Goal: Task Accomplishment & Management: Use online tool/utility

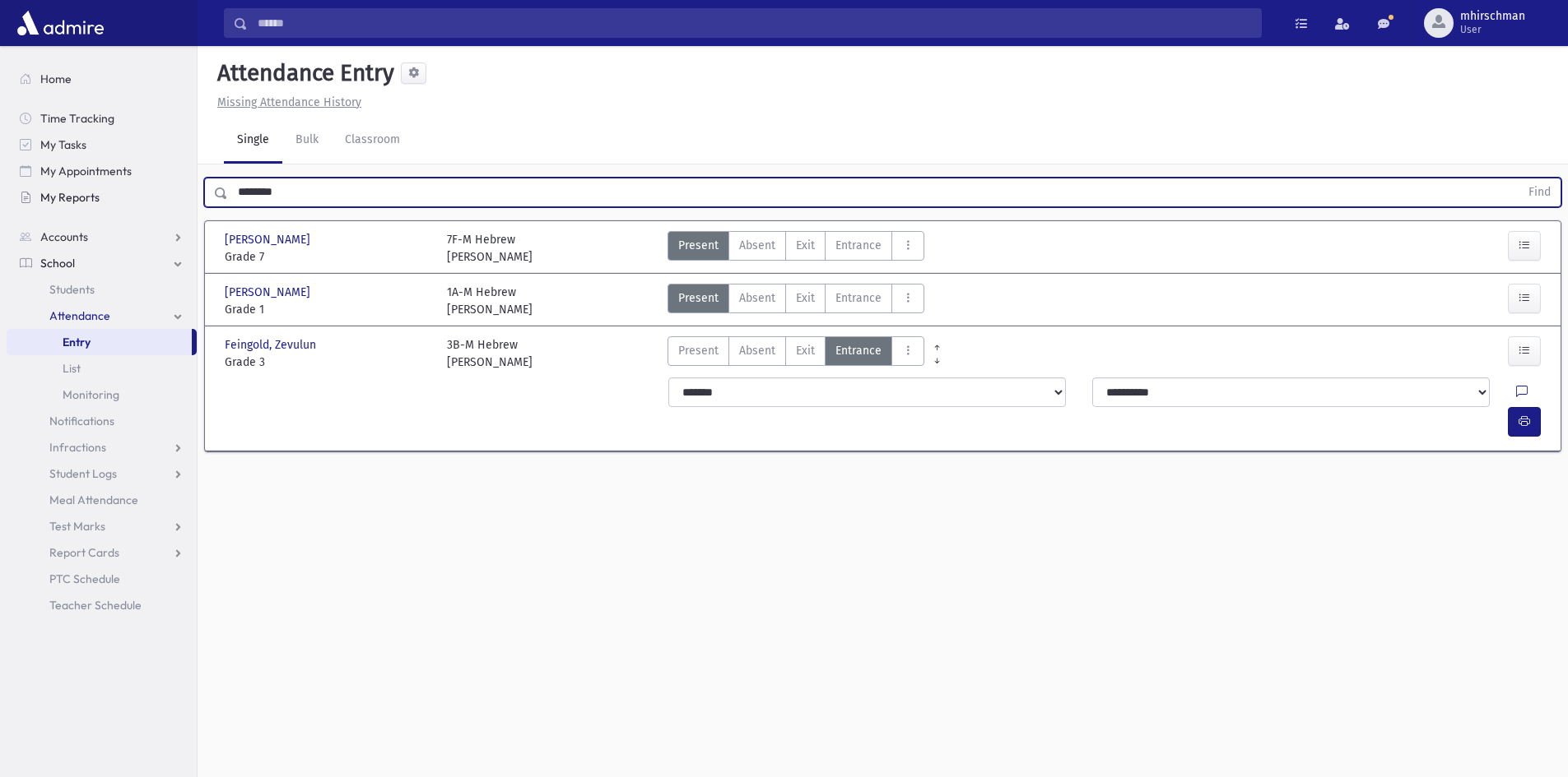
drag, startPoint x: 300, startPoint y: 191, endPoint x: 183, endPoint y: 196, distance: 117.1
click at [103, 193] on div "Search Results Students" at bounding box center [784, 407] width 1568 height 815
type input "******"
click at [1518, 178] on button "Find" at bounding box center [1539, 192] width 42 height 28
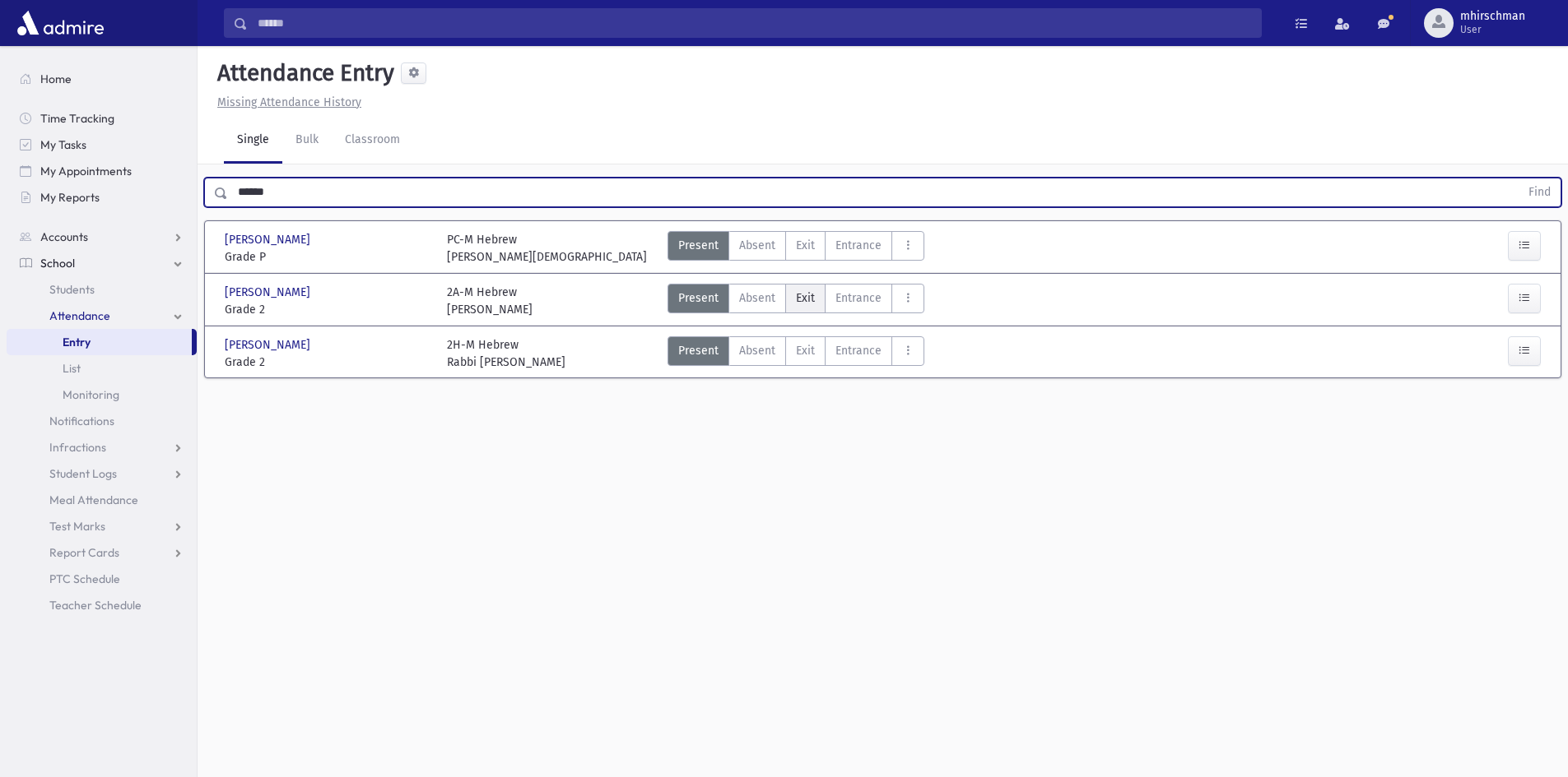
click at [818, 300] on label "Exit Ex" at bounding box center [805, 298] width 41 height 29
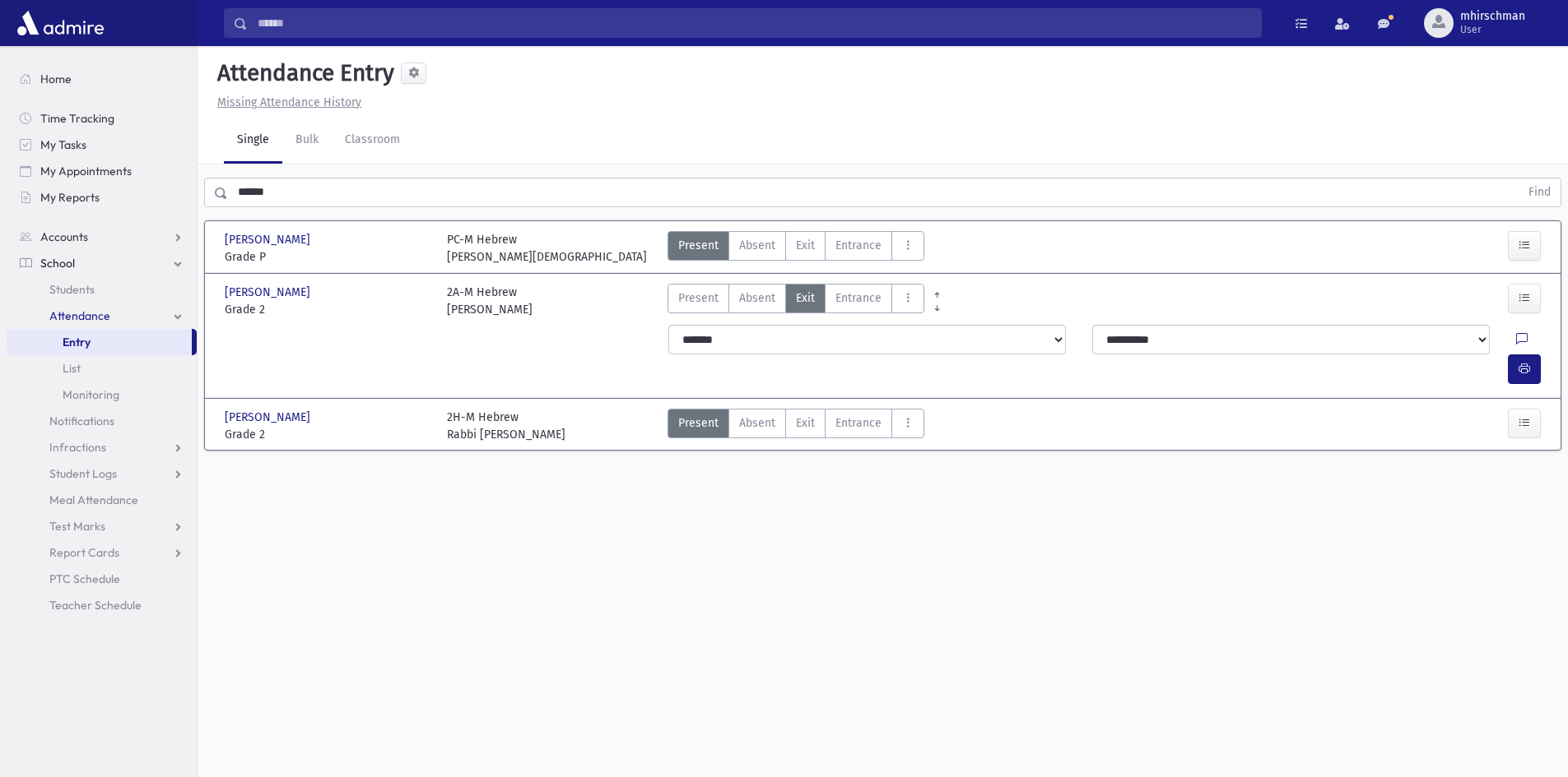
click at [1516, 339] on div at bounding box center [1531, 339] width 31 height 29
click at [1516, 340] on icon at bounding box center [1522, 339] width 11 height 14
click at [1390, 403] on textarea "Note" at bounding box center [1450, 423] width 192 height 63
type textarea "**********"
click at [1533, 474] on button "Save" at bounding box center [1523, 483] width 47 height 29
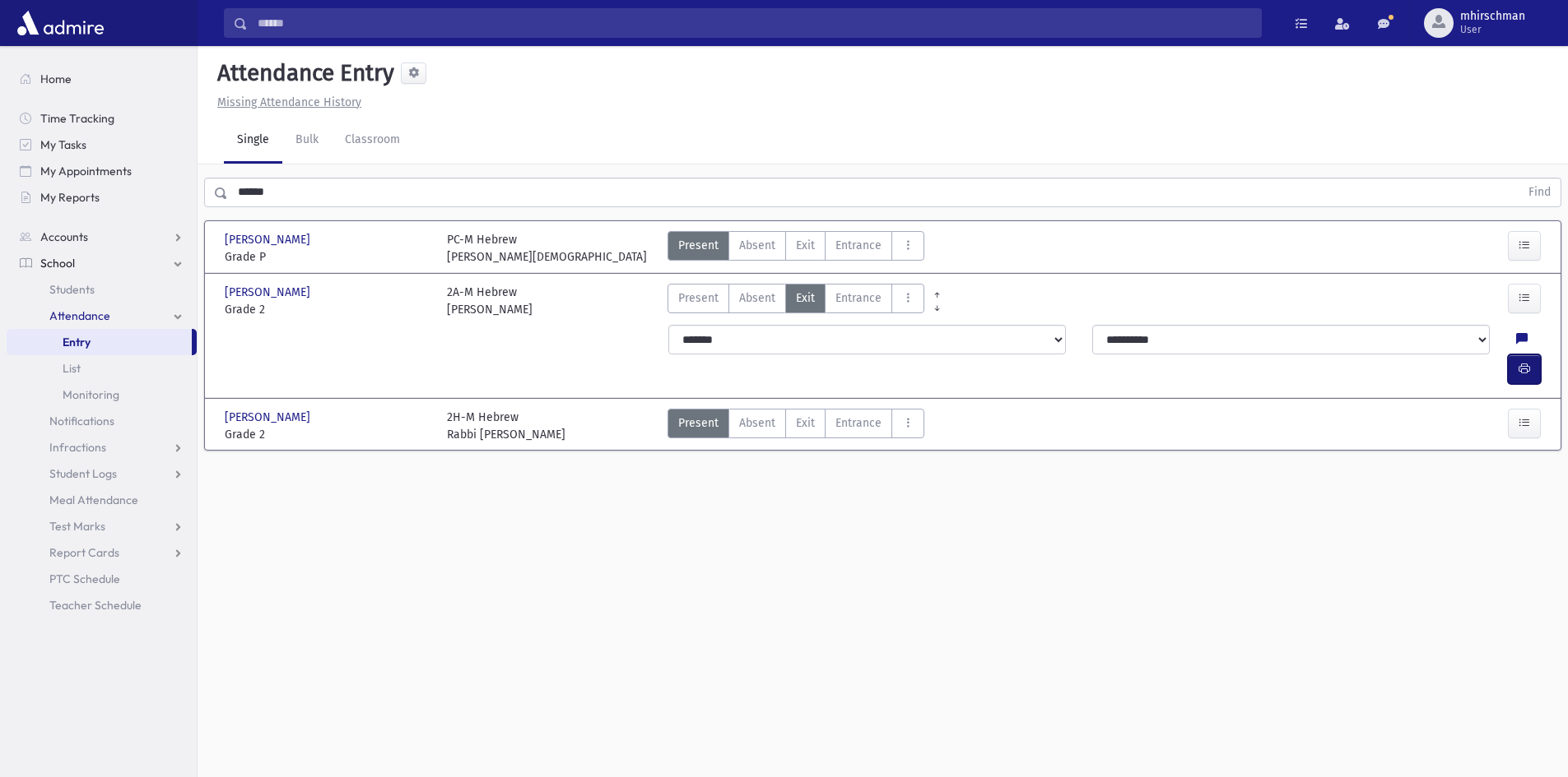
click at [1526, 362] on icon "button" at bounding box center [1524, 369] width 11 height 14
click at [1099, 175] on div "****** Find" at bounding box center [882, 189] width 1370 height 49
click at [1106, 203] on input "******" at bounding box center [874, 191] width 1292 height 29
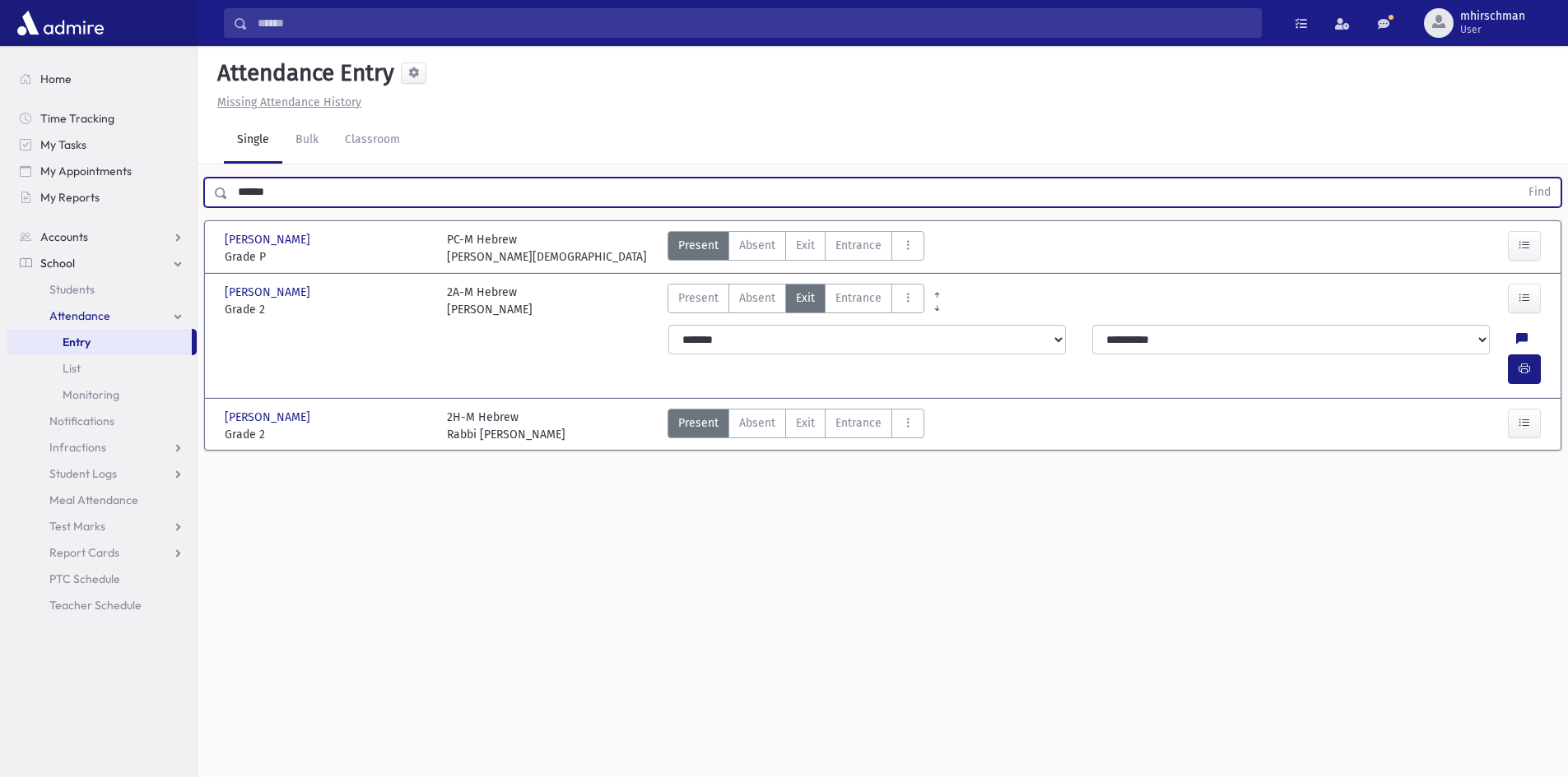
click at [1106, 204] on input "******" at bounding box center [874, 191] width 1292 height 29
click at [1518, 178] on button "Find" at bounding box center [1539, 192] width 42 height 28
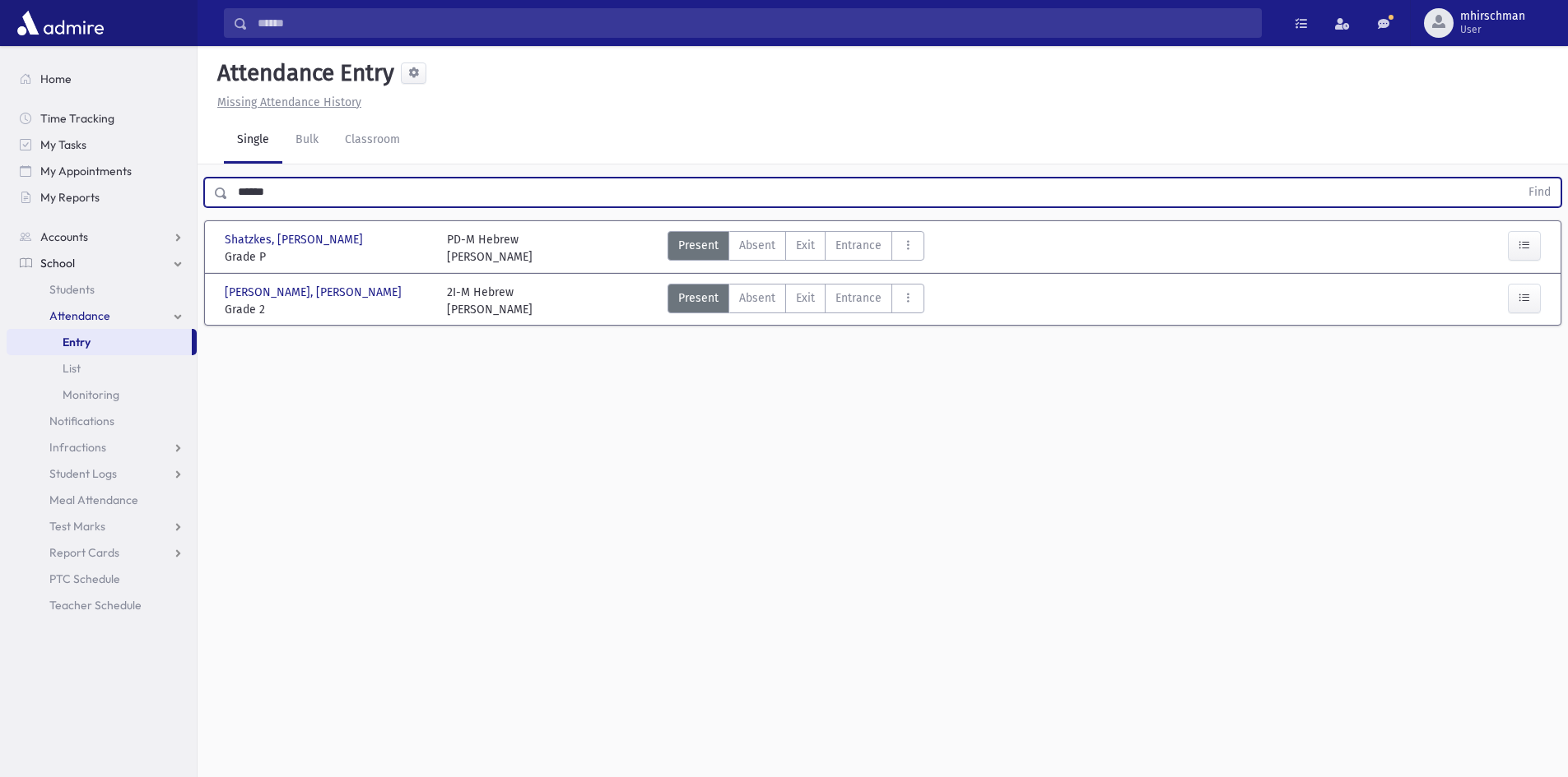
click at [553, 281] on div "[PERSON_NAME] [PERSON_NAME], [PERSON_NAME] Grade 2 Grade 2 2I-M Hebrew [PERSON_…" at bounding box center [882, 299] width 1345 height 38
drag, startPoint x: 289, startPoint y: 186, endPoint x: 171, endPoint y: 209, distance: 120.2
click at [171, 209] on div "Search Results Students" at bounding box center [784, 407] width 1568 height 815
click at [1518, 178] on button "Find" at bounding box center [1539, 192] width 42 height 28
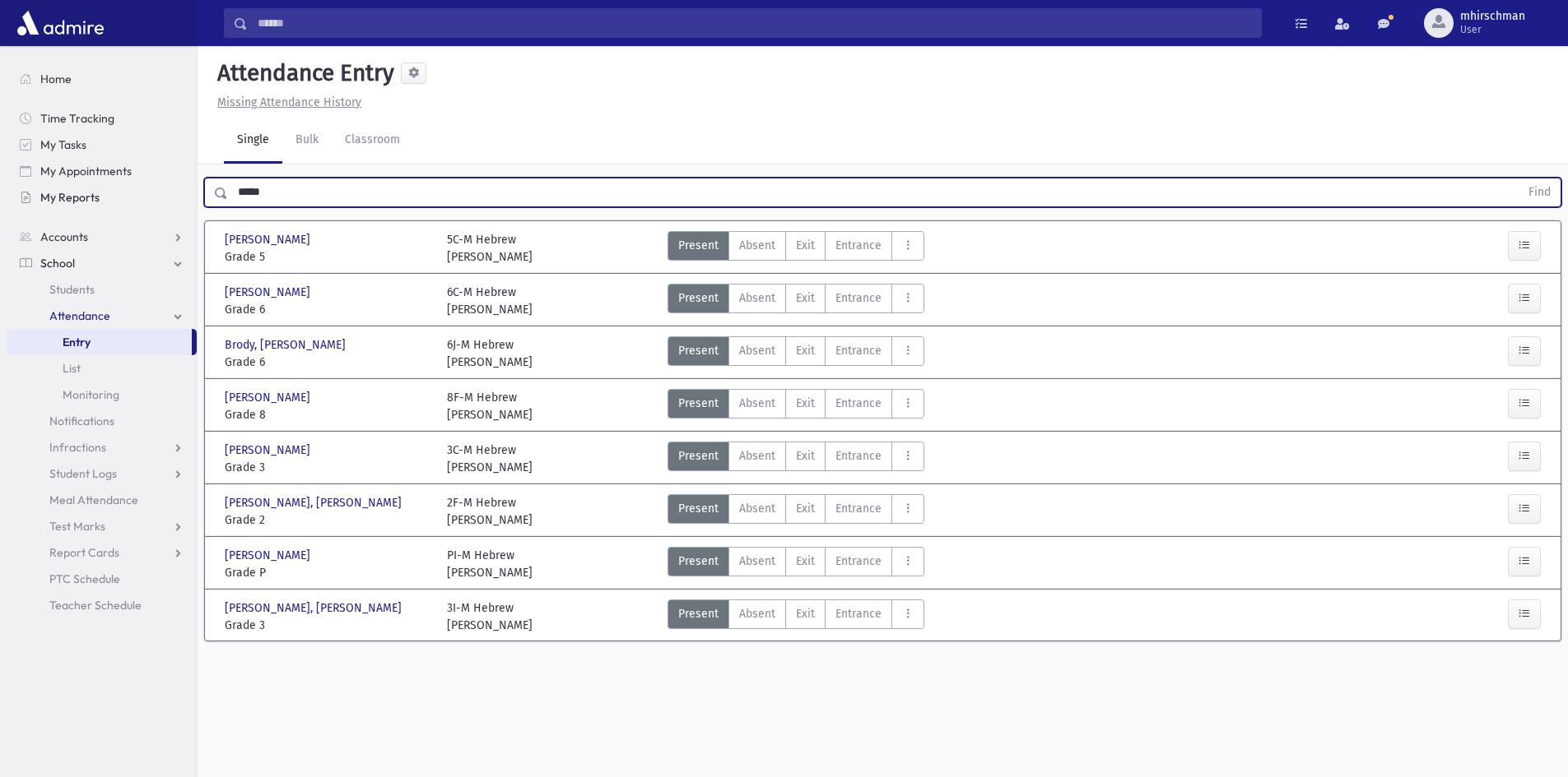
drag, startPoint x: 294, startPoint y: 189, endPoint x: 75, endPoint y: 189, distance: 219.0
click at [75, 189] on div "Search Results Students" at bounding box center [784, 407] width 1568 height 815
type input "**********"
click at [1518, 178] on button "Find" at bounding box center [1539, 192] width 42 height 28
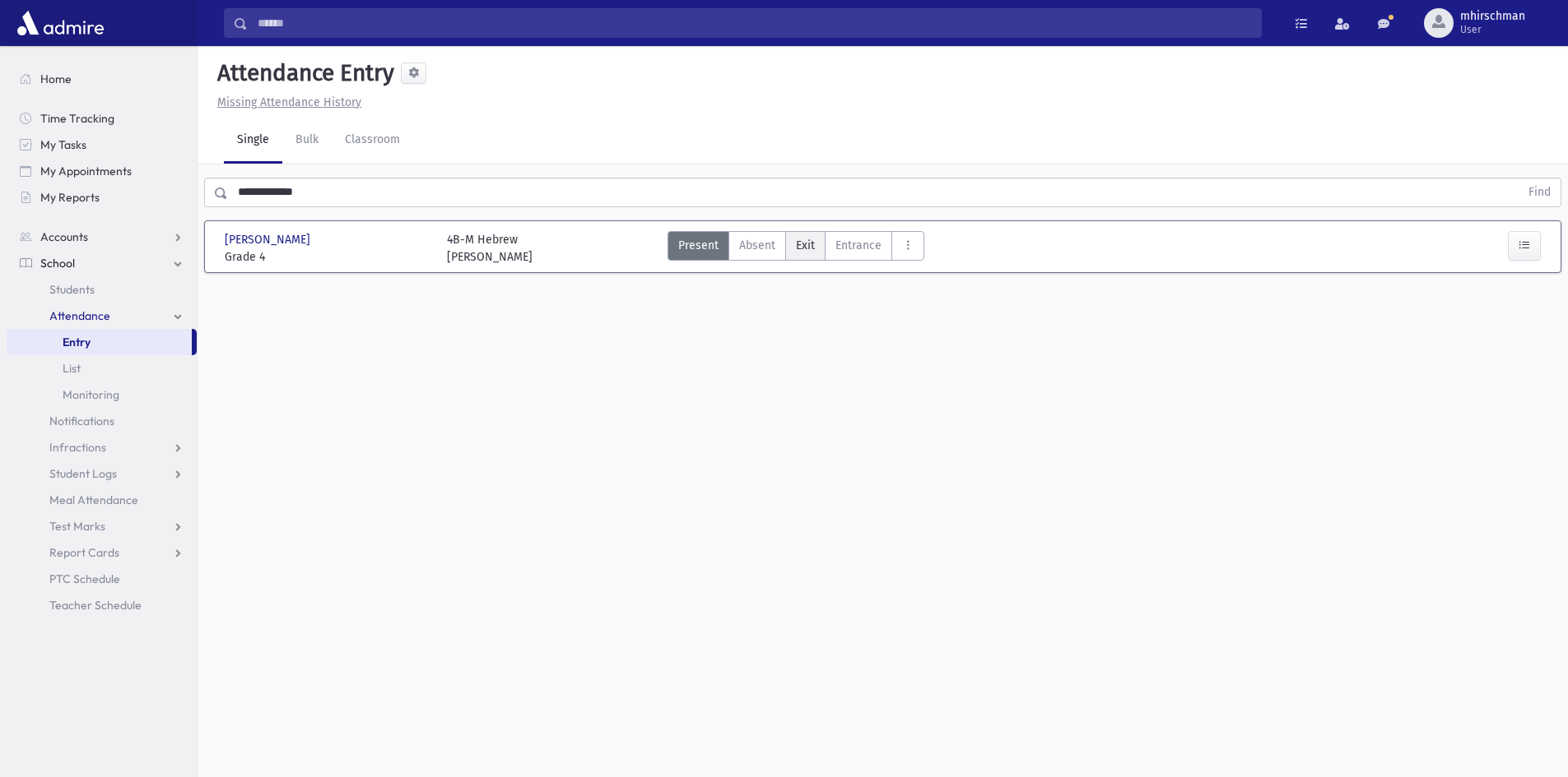
click at [799, 249] on span "Exit" at bounding box center [806, 245] width 19 height 17
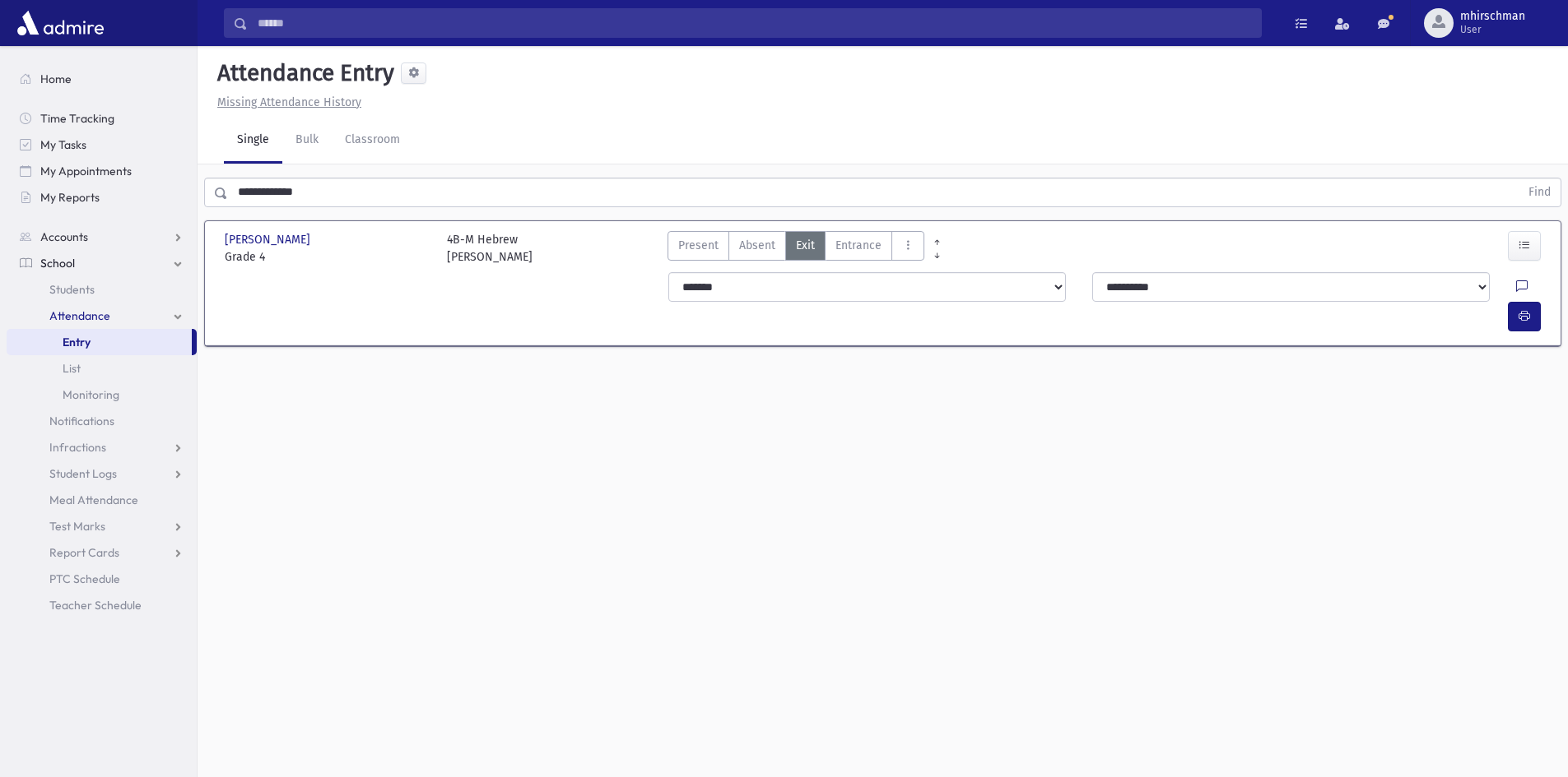
click at [1516, 287] on icon at bounding box center [1522, 287] width 11 height 14
click at [1390, 349] on textarea "Note" at bounding box center [1450, 371] width 192 height 63
type textarea "****"
drag, startPoint x: 1526, startPoint y: 428, endPoint x: 1531, endPoint y: 269, distance: 159.1
click at [1525, 428] on button "Save" at bounding box center [1523, 430] width 47 height 29
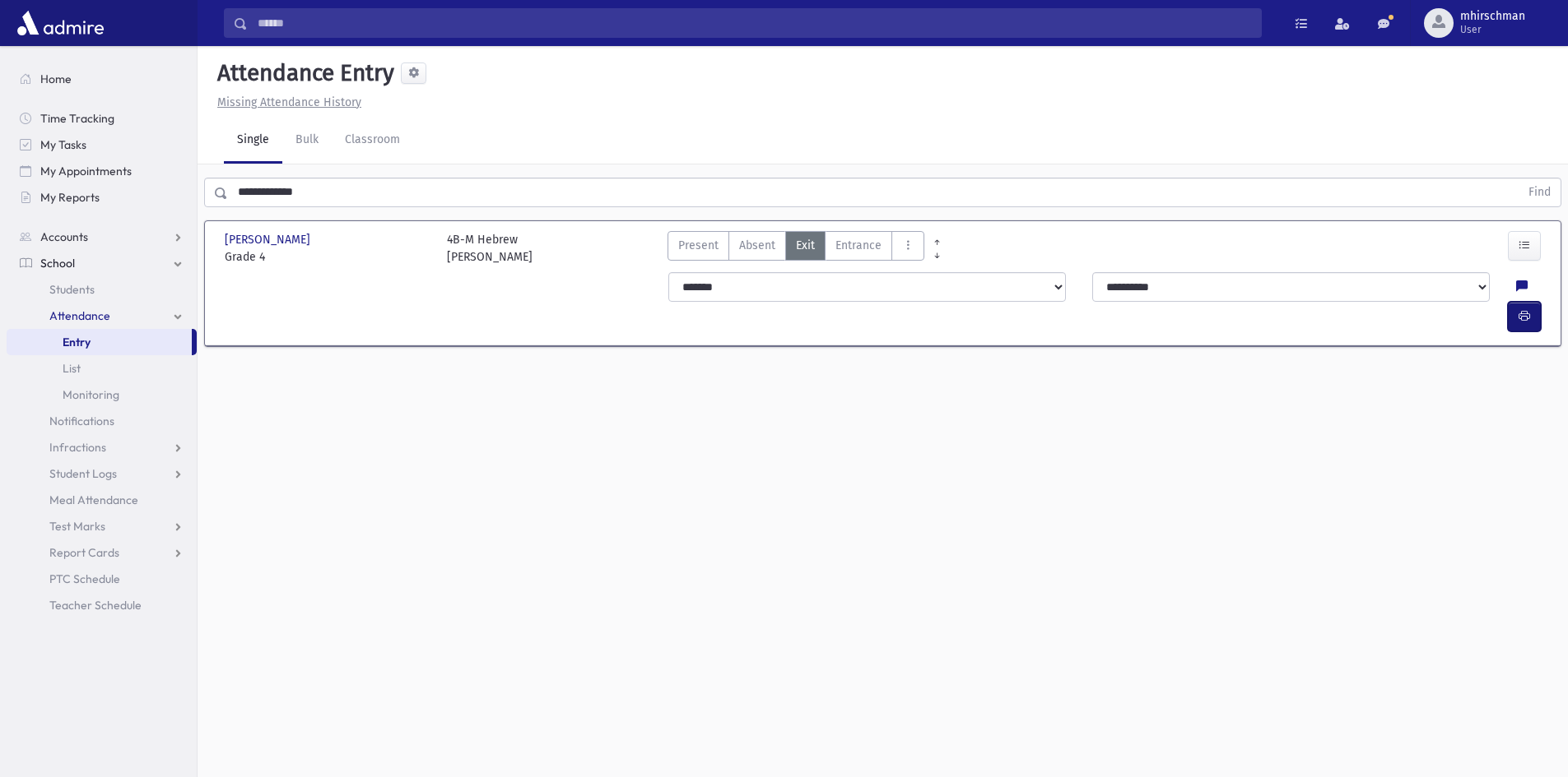
click at [1526, 309] on icon "button" at bounding box center [1524, 316] width 11 height 14
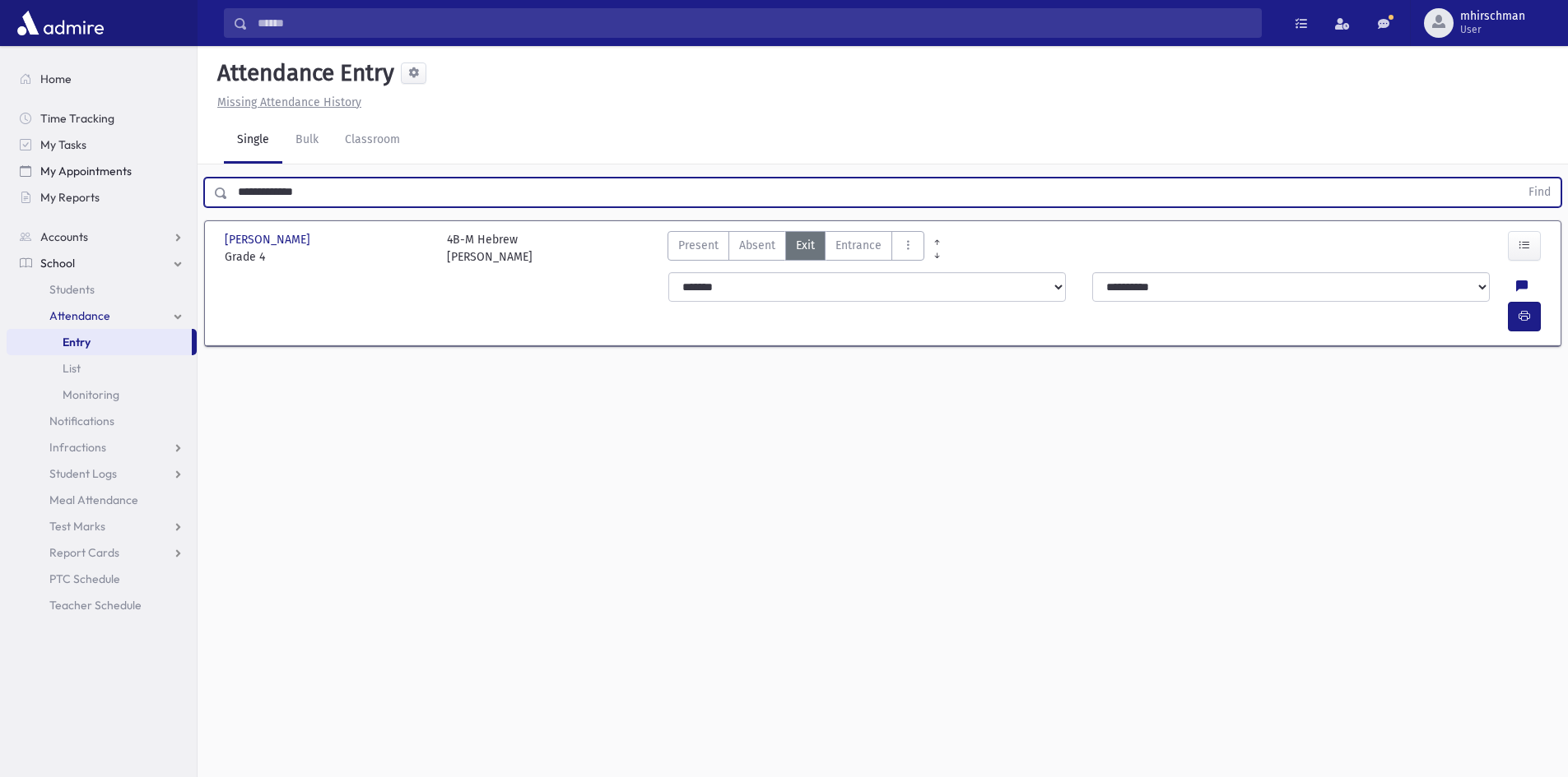
drag, startPoint x: 325, startPoint y: 194, endPoint x: 179, endPoint y: 184, distance: 146.3
click at [179, 184] on div "Search Results Students" at bounding box center [784, 407] width 1568 height 815
drag, startPoint x: 288, startPoint y: 194, endPoint x: 179, endPoint y: 190, distance: 109.1
click at [179, 190] on div "Search Results Students" at bounding box center [784, 407] width 1568 height 815
type input "*********"
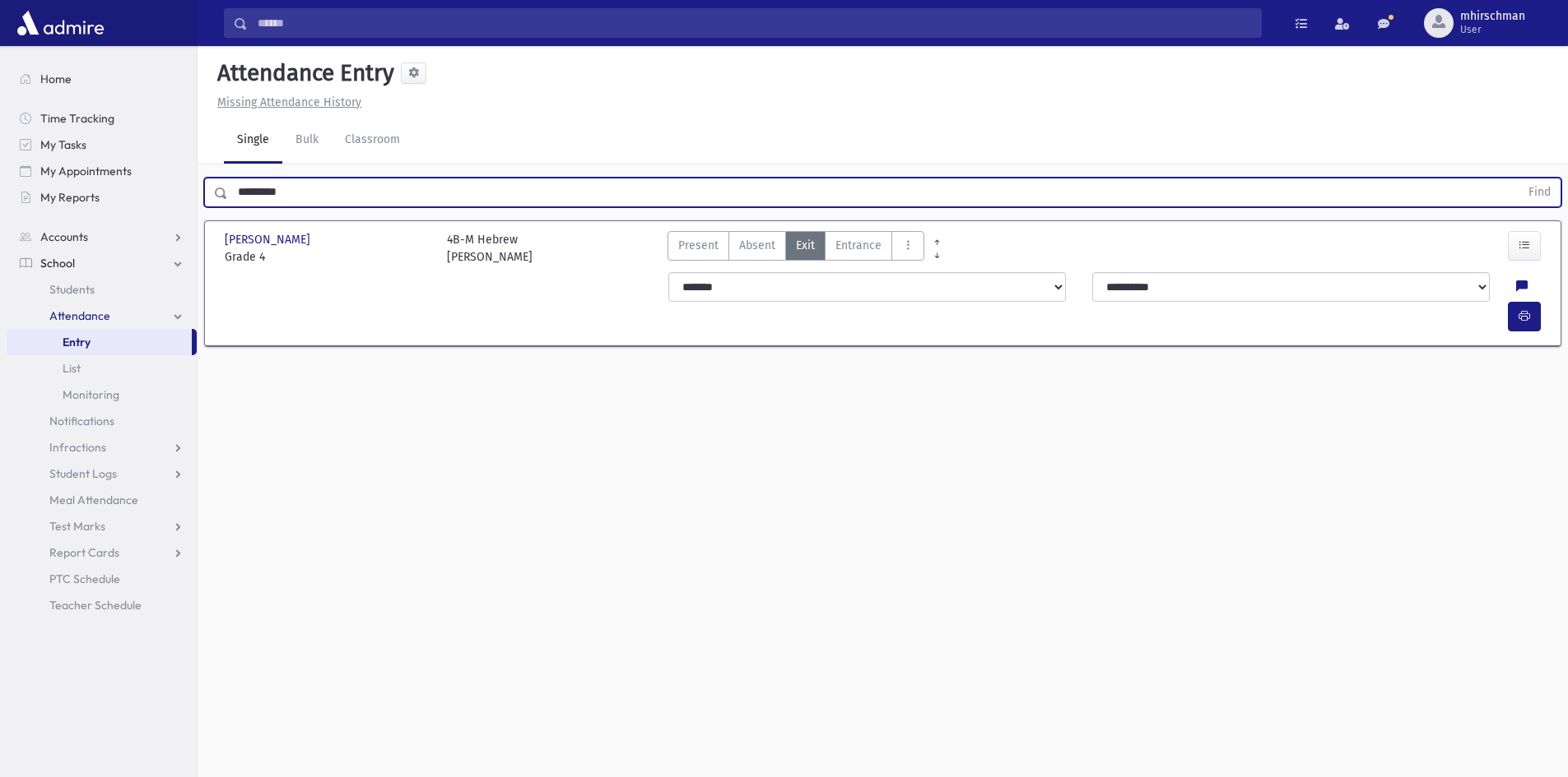
click at [1518, 178] on button "Find" at bounding box center [1539, 192] width 42 height 28
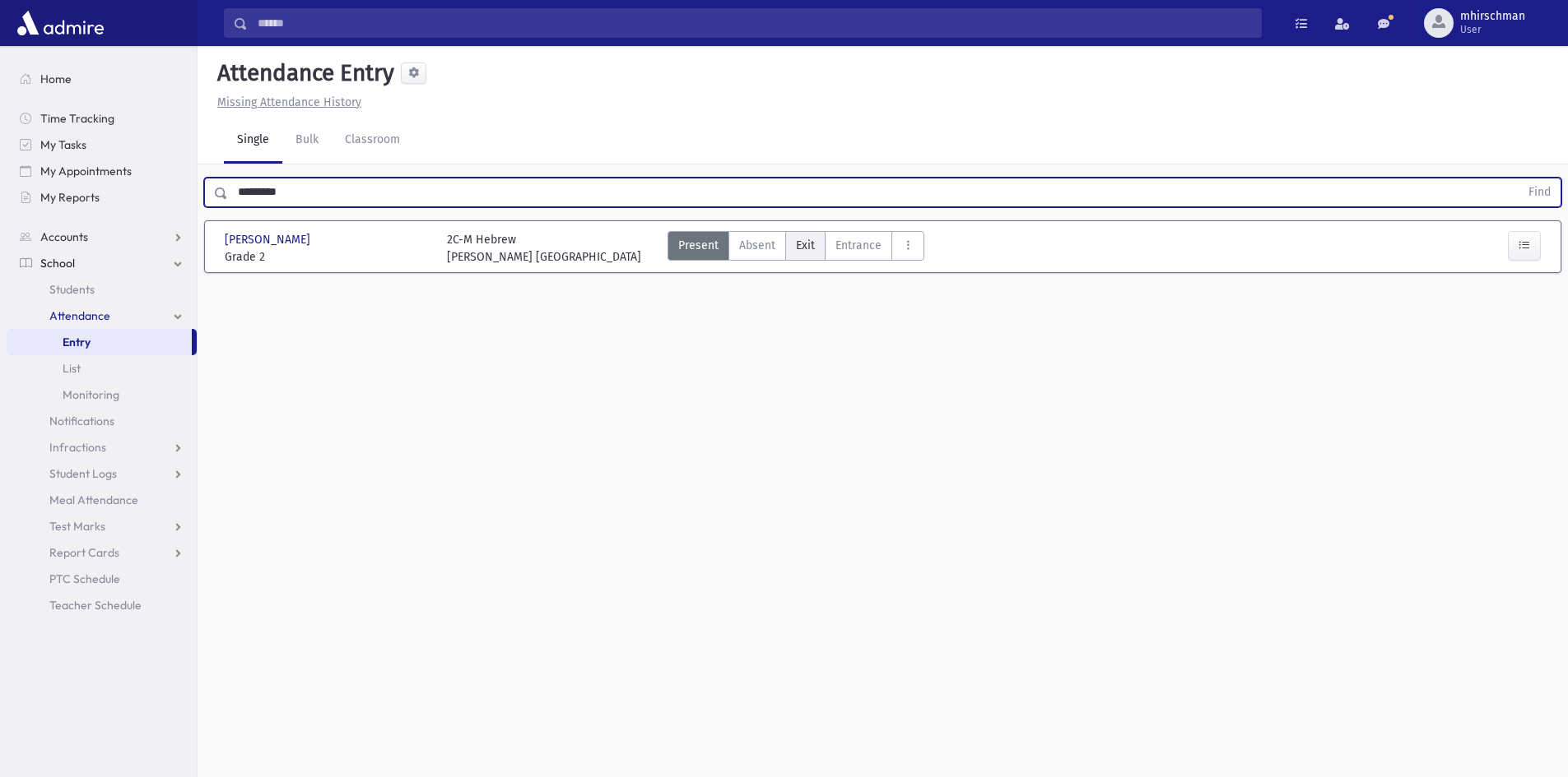
click at [799, 250] on span "Exit" at bounding box center [806, 245] width 19 height 17
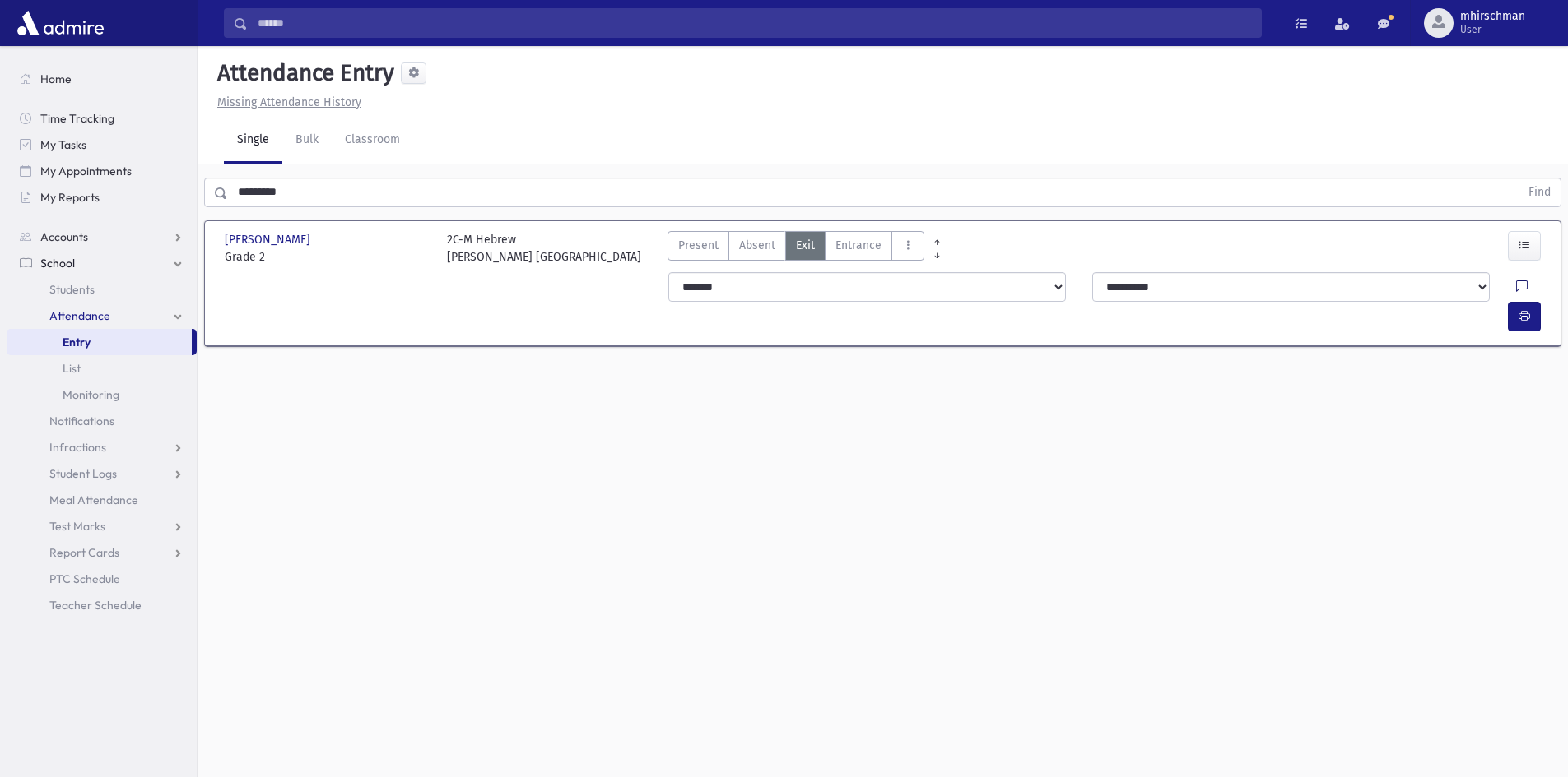
click at [1516, 284] on icon at bounding box center [1522, 287] width 11 height 14
click at [1402, 352] on textarea "Note" at bounding box center [1450, 371] width 192 height 63
type textarea "**********"
click at [1531, 428] on button "Save" at bounding box center [1523, 430] width 47 height 29
click at [1519, 302] on button "button" at bounding box center [1524, 316] width 33 height 29
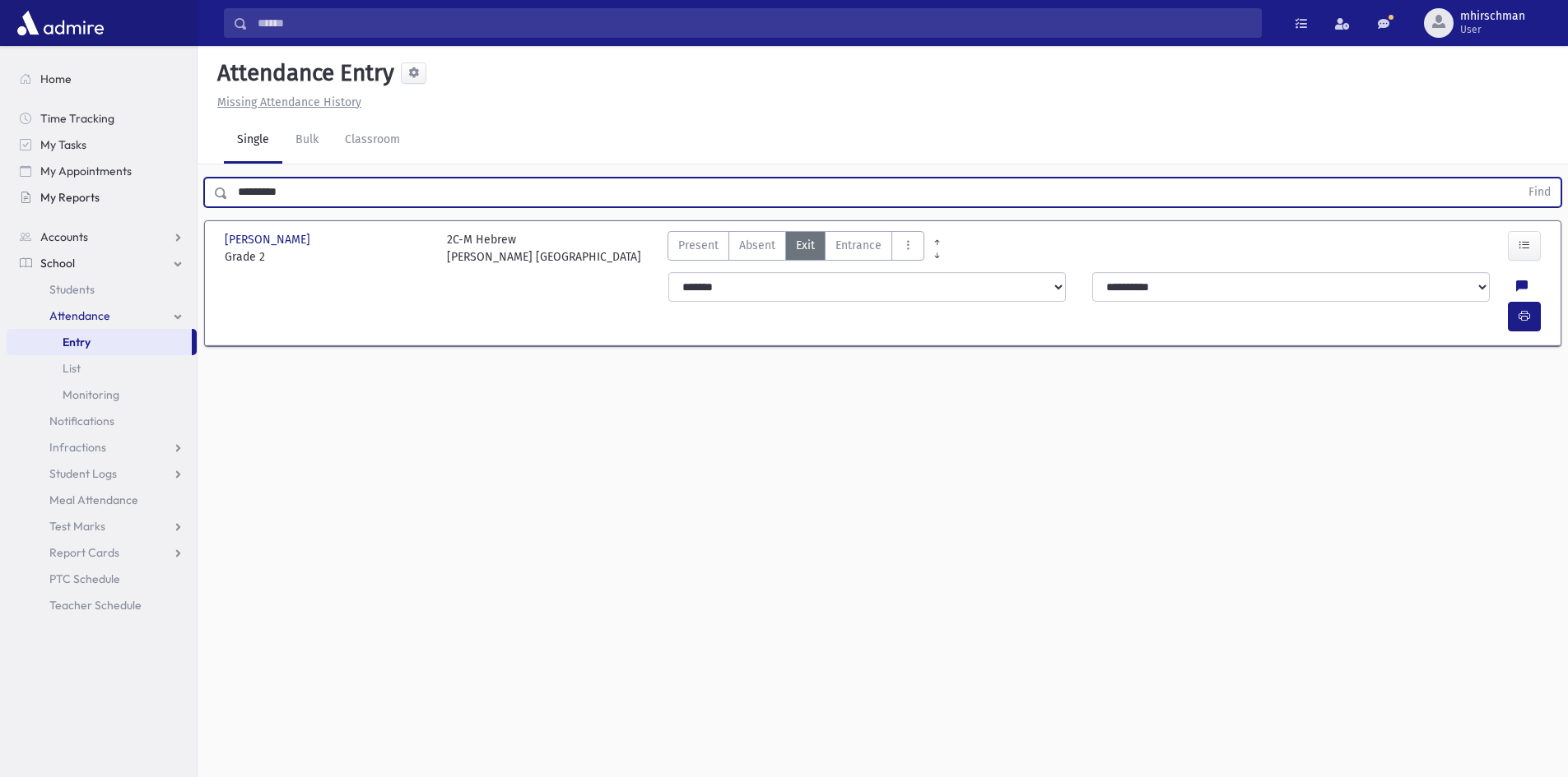
drag, startPoint x: 292, startPoint y: 186, endPoint x: 131, endPoint y: 190, distance: 161.0
click at [131, 190] on div "Search Results Students" at bounding box center [784, 407] width 1568 height 815
click at [1518, 178] on button "Find" at bounding box center [1539, 192] width 42 height 28
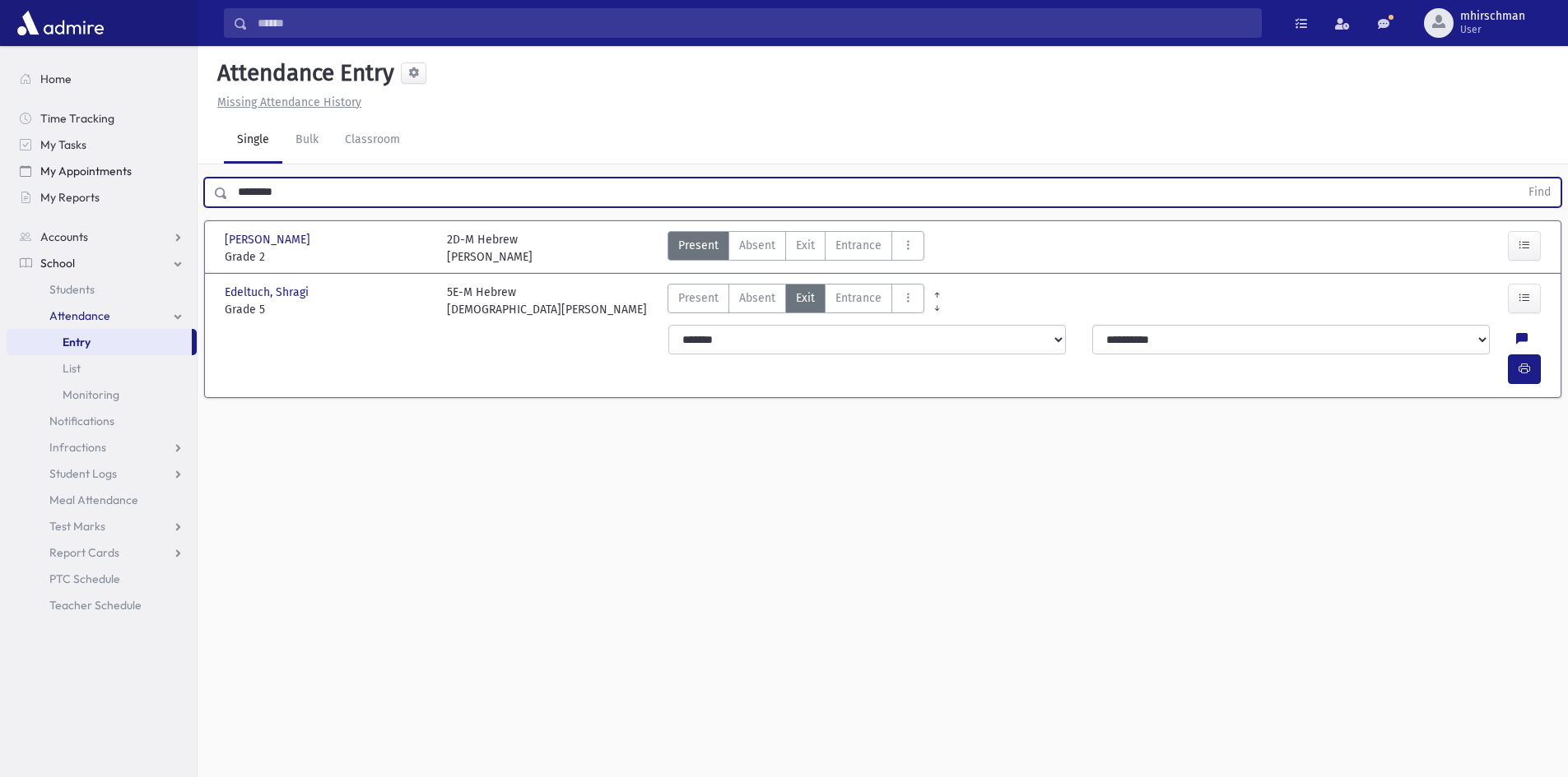
drag, startPoint x: 292, startPoint y: 194, endPoint x: 184, endPoint y: 183, distance: 108.6
click at [184, 183] on div "Search Results Students" at bounding box center [784, 407] width 1568 height 815
click at [1518, 178] on button "Find" at bounding box center [1539, 192] width 42 height 28
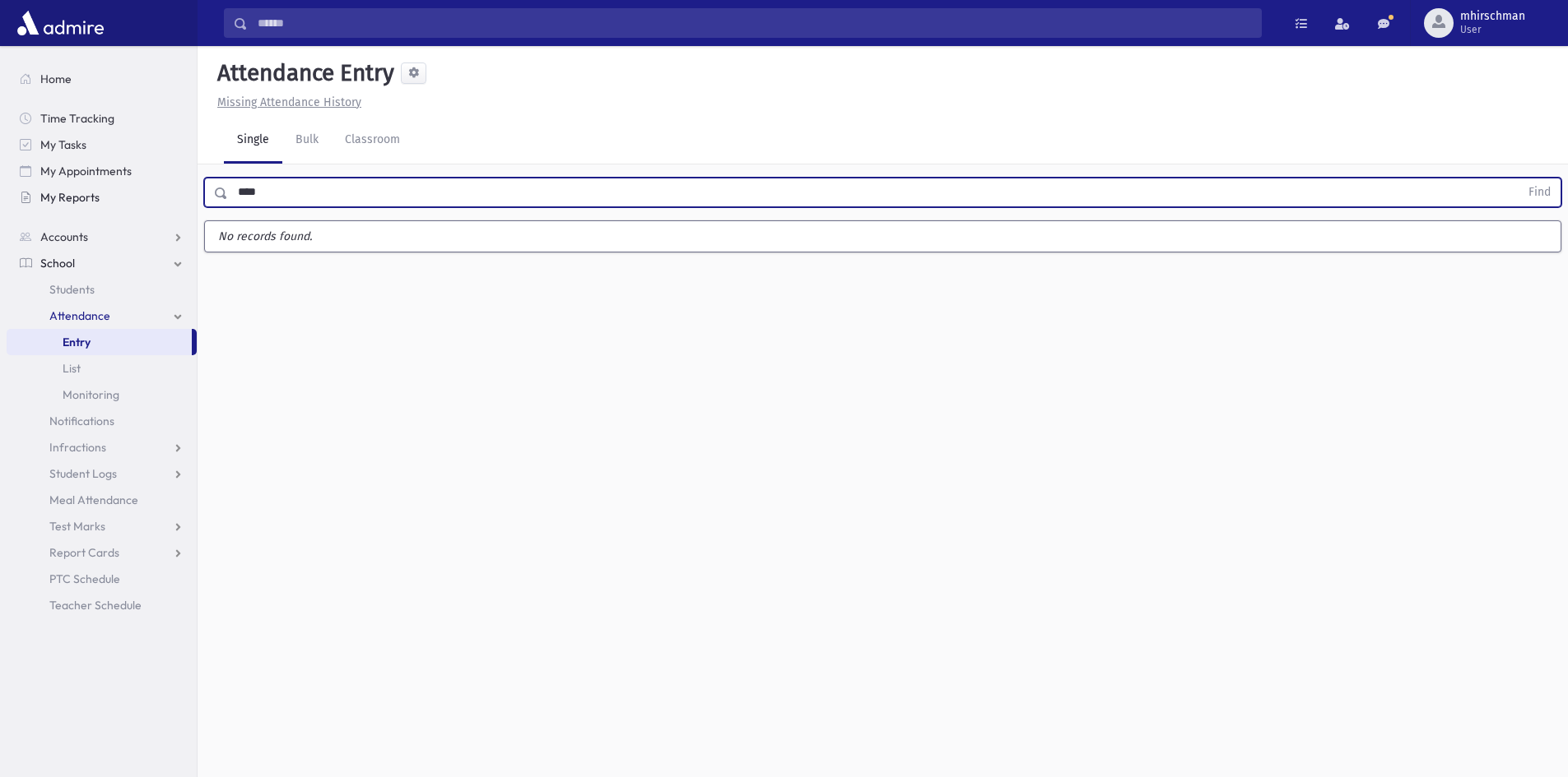
click at [1518, 178] on button "Find" at bounding box center [1539, 192] width 42 height 28
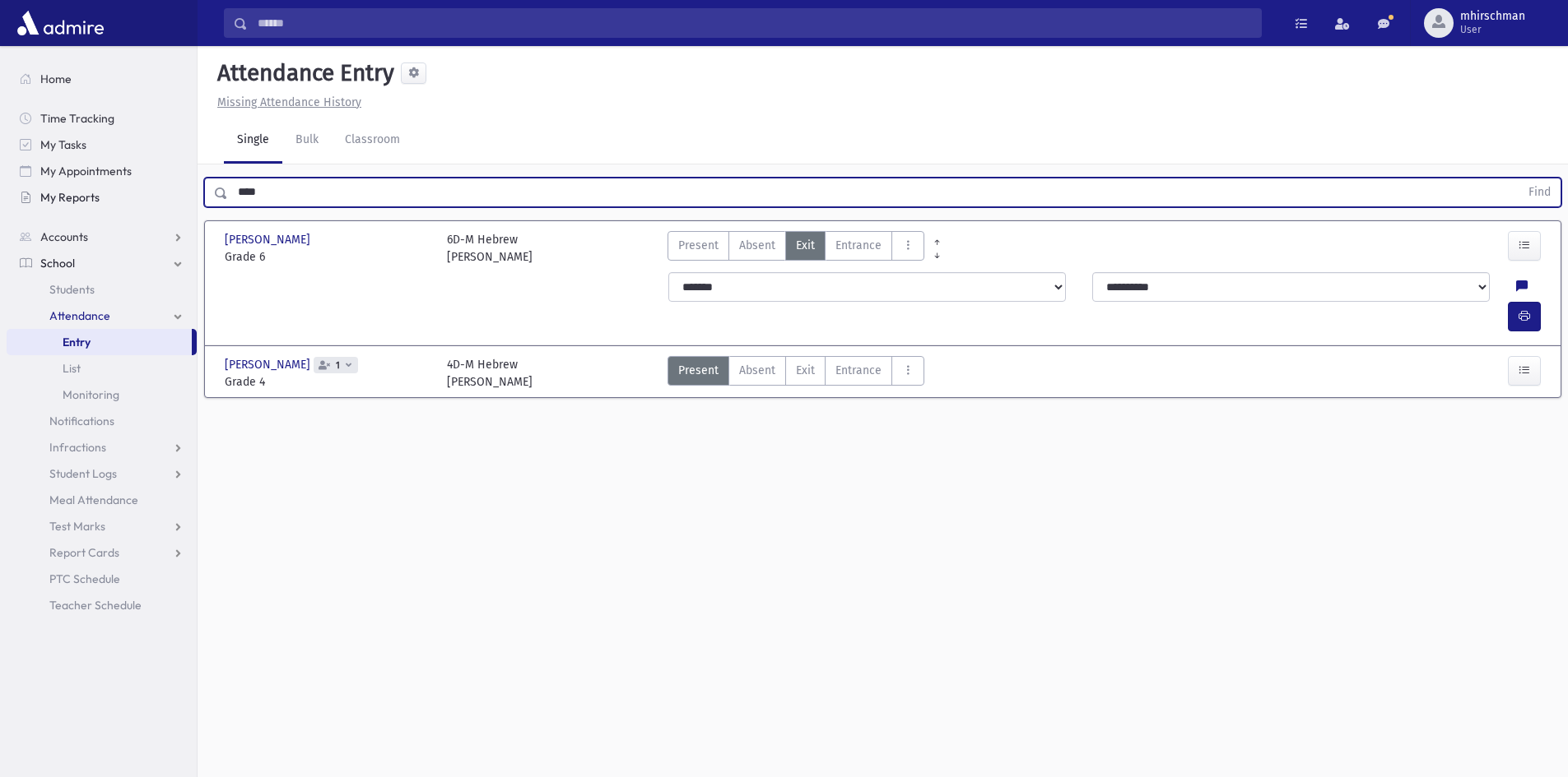
drag, startPoint x: 285, startPoint y: 190, endPoint x: 161, endPoint y: 191, distance: 124.0
click at [161, 191] on div "Search Results Students" at bounding box center [784, 407] width 1568 height 815
type input "**********"
click at [1518, 178] on button "Find" at bounding box center [1539, 192] width 42 height 28
